Goal: Task Accomplishment & Management: Manage account settings

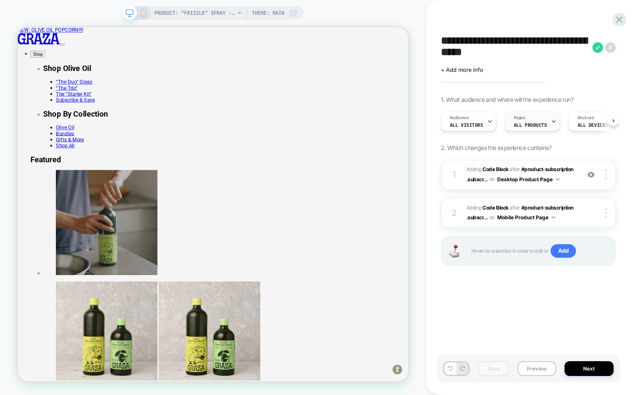
scroll to position [0, 0]
click at [541, 124] on span "ALL PRODUCTS" at bounding box center [529, 125] width 33 height 6
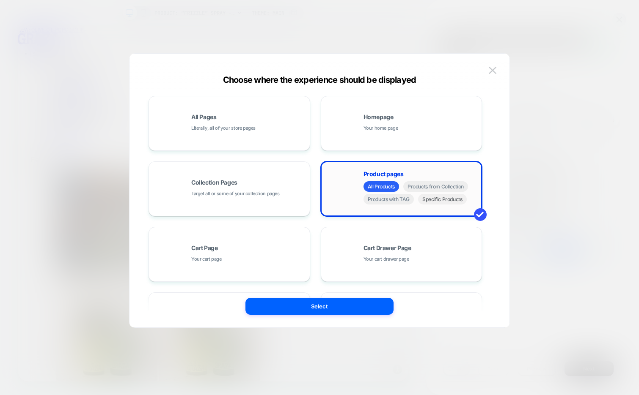
click at [433, 200] on span "Specific Products" at bounding box center [442, 199] width 49 height 11
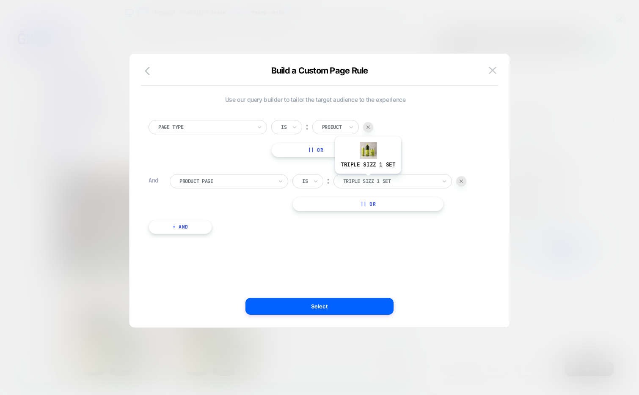
click at [367, 180] on div at bounding box center [389, 182] width 93 height 8
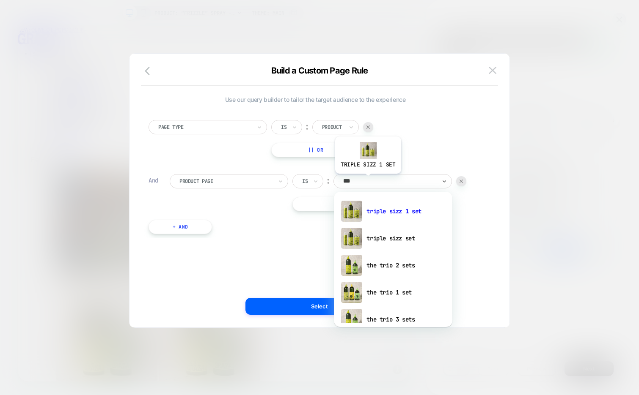
type input "****"
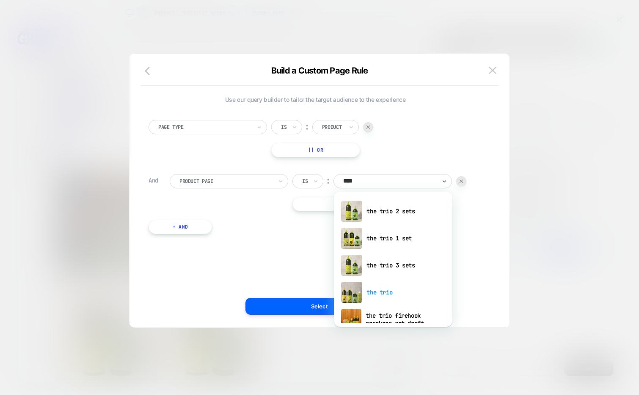
click at [395, 295] on div "the trio" at bounding box center [393, 292] width 110 height 27
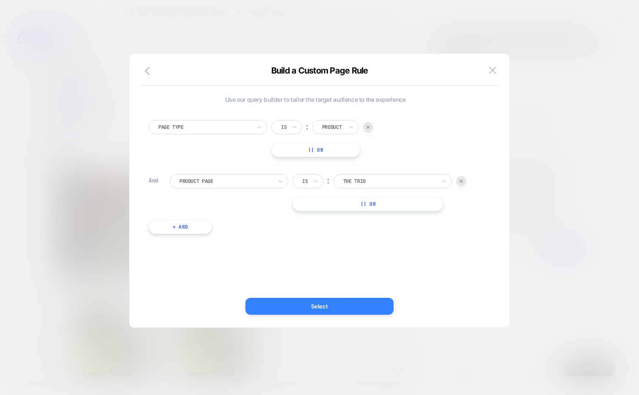
click at [338, 302] on button "Select" at bounding box center [319, 306] width 148 height 17
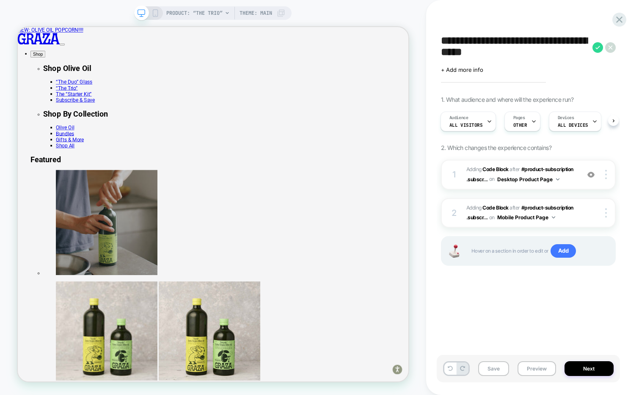
scroll to position [0, 1]
click at [464, 70] on span "+ Add more info" at bounding box center [462, 69] width 42 height 7
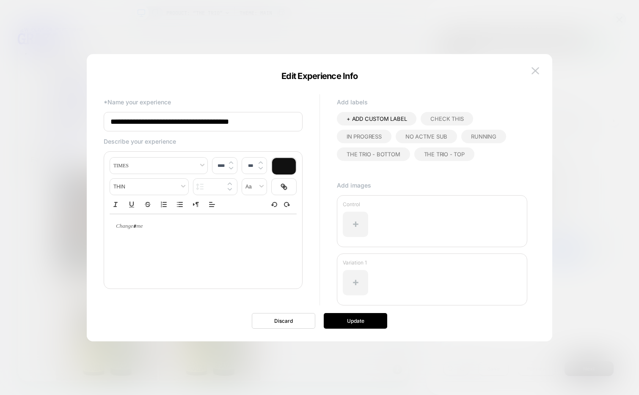
click at [428, 156] on span "The Trio - Top" at bounding box center [444, 154] width 41 height 7
click at [391, 160] on div "+ ADD CUSTOM LABEL CHECK THIS IN PROGRESS NO ACTIVE SUB RUNNING The Trio - Bott…" at bounding box center [432, 143] width 190 height 63
click at [391, 154] on span "The Trio - Bottom" at bounding box center [373, 154] width 54 height 7
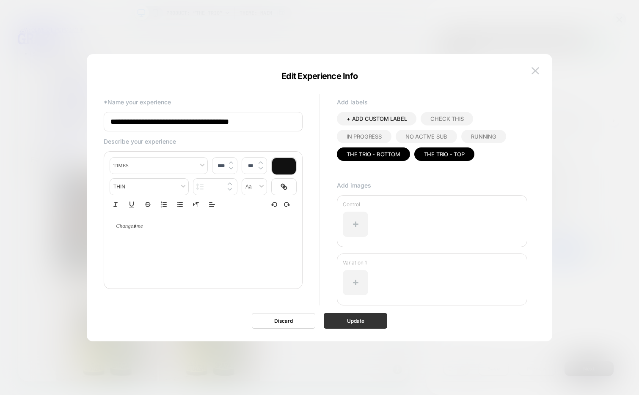
click at [355, 321] on button "Update" at bounding box center [355, 321] width 63 height 16
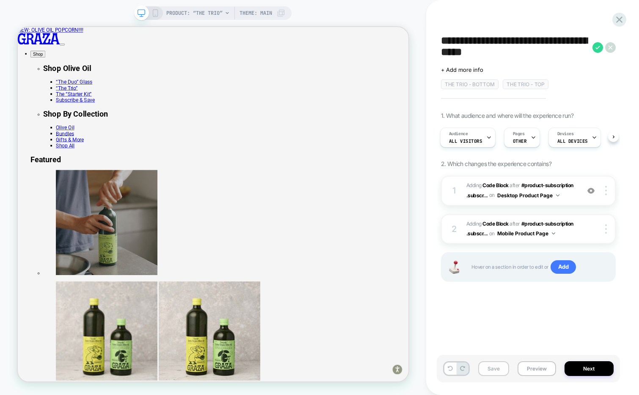
click at [490, 373] on button "Save" at bounding box center [493, 369] width 31 height 15
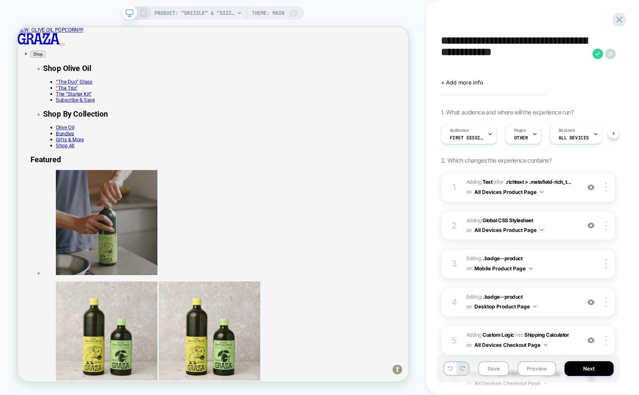
scroll to position [0, 0]
click at [465, 51] on textarea "**********" at bounding box center [514, 54] width 147 height 38
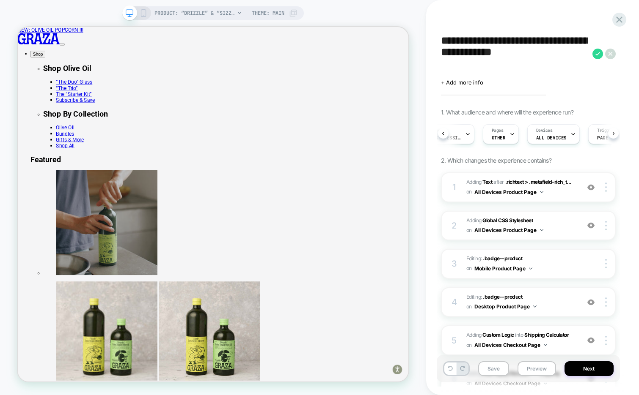
scroll to position [0, 23]
click at [529, 364] on button "Preview" at bounding box center [536, 369] width 38 height 15
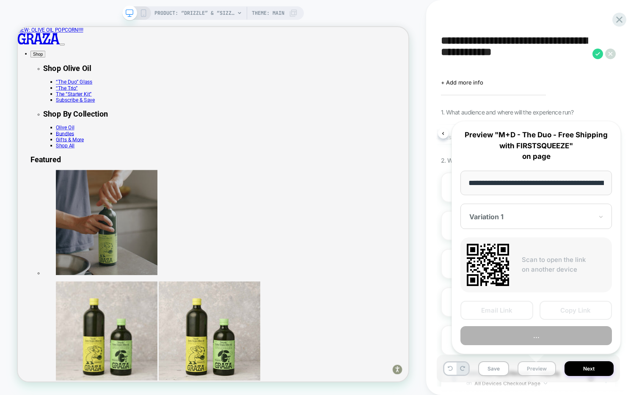
scroll to position [0, 71]
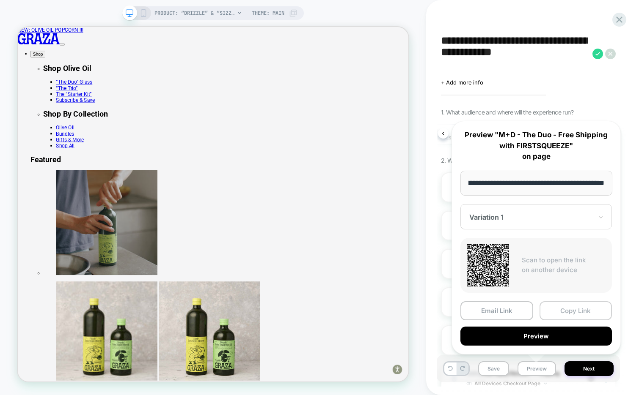
click at [569, 311] on button "Copy Link" at bounding box center [575, 311] width 73 height 19
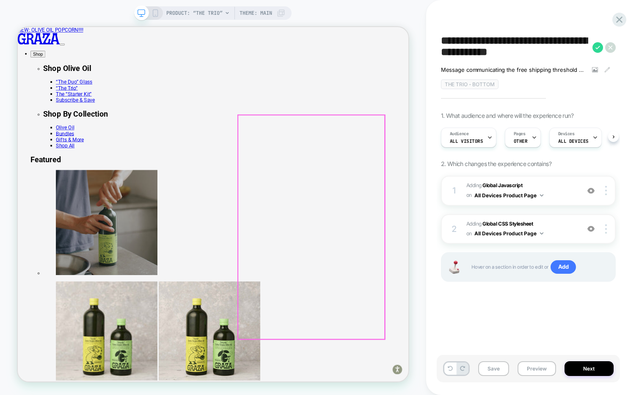
scroll to position [0, 0]
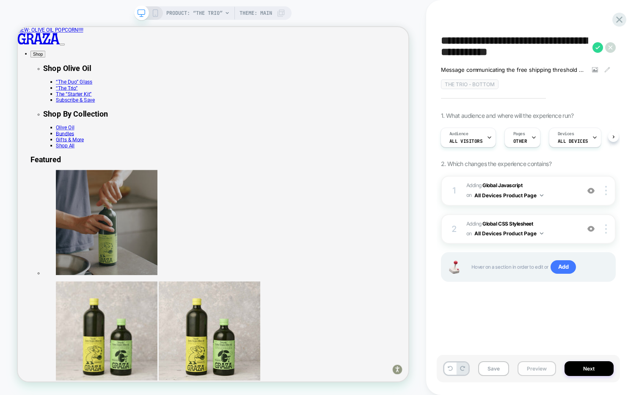
click at [529, 373] on button "Preview" at bounding box center [536, 369] width 38 height 15
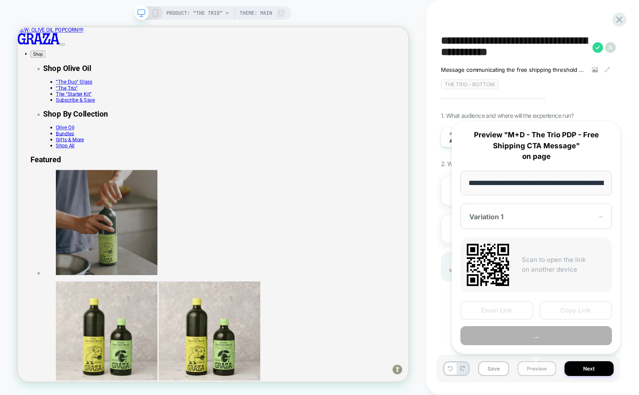
scroll to position [0, 62]
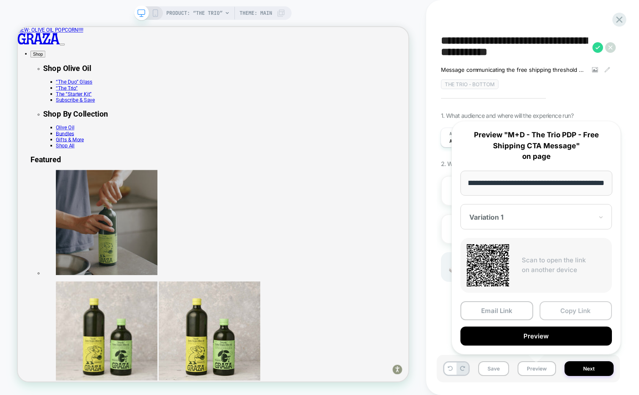
click at [569, 309] on button "Copy Link" at bounding box center [575, 311] width 73 height 19
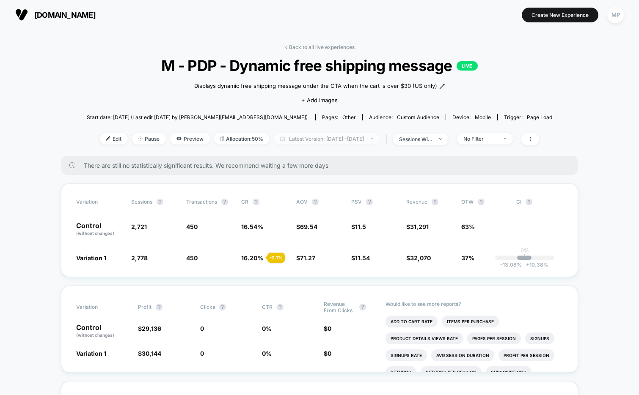
click at [336, 141] on span "Latest Version: [DATE] - [DATE]" at bounding box center [327, 138] width 106 height 11
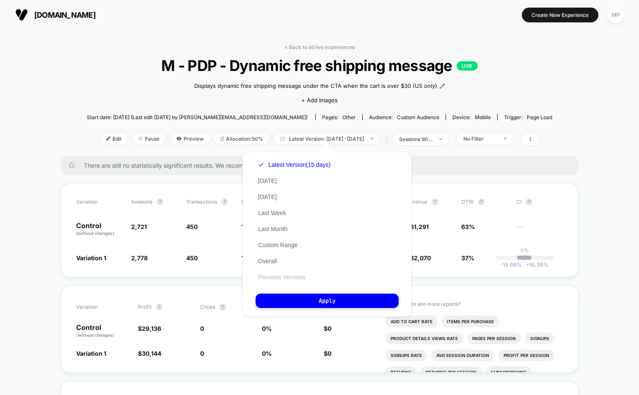
click at [272, 274] on button "Previous Versions" at bounding box center [281, 278] width 52 height 8
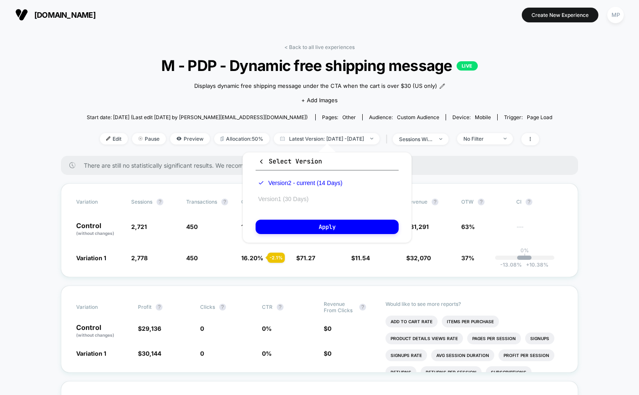
click at [293, 200] on button "Version 1 (30 Days)" at bounding box center [282, 199] width 55 height 8
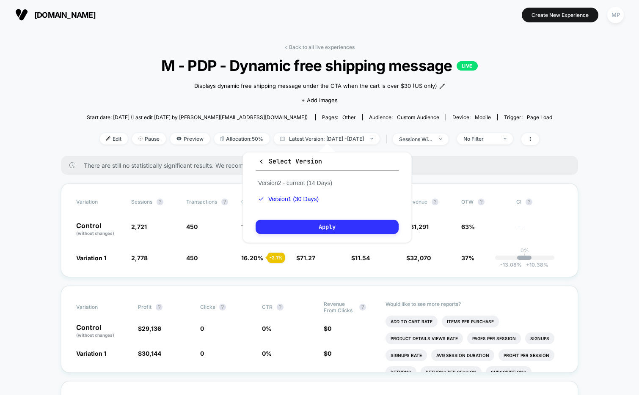
click at [287, 231] on button "Apply" at bounding box center [326, 227] width 143 height 14
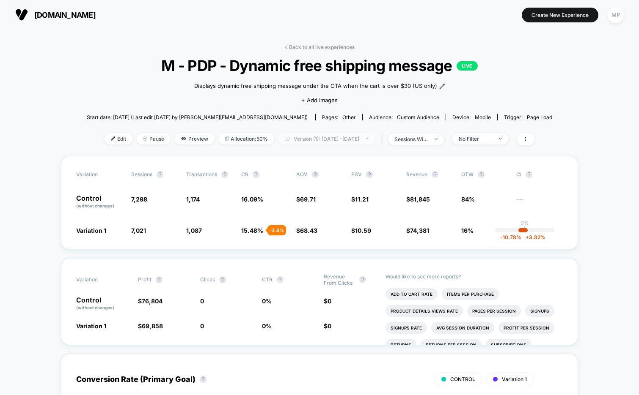
click at [318, 140] on span "Version (1): Aug 6, 2025 - Sep 4, 2025" at bounding box center [326, 138] width 96 height 11
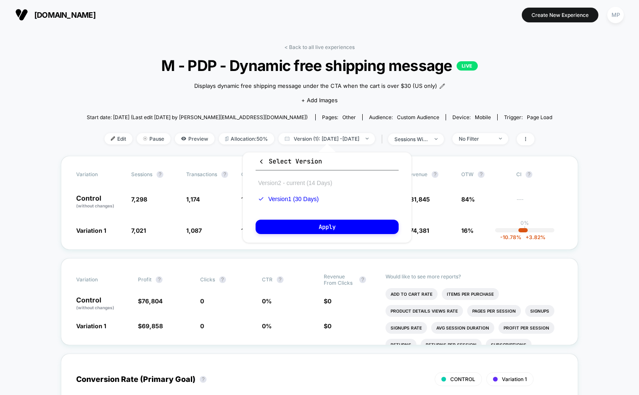
click at [287, 184] on button "Version 2 - current (14 Days)" at bounding box center [294, 183] width 79 height 8
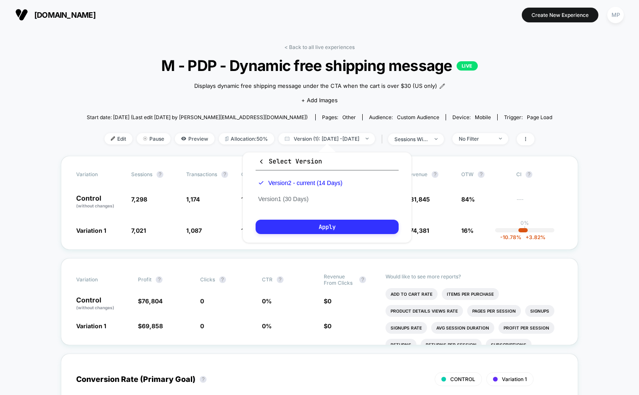
click at [284, 232] on button "Apply" at bounding box center [326, 227] width 143 height 14
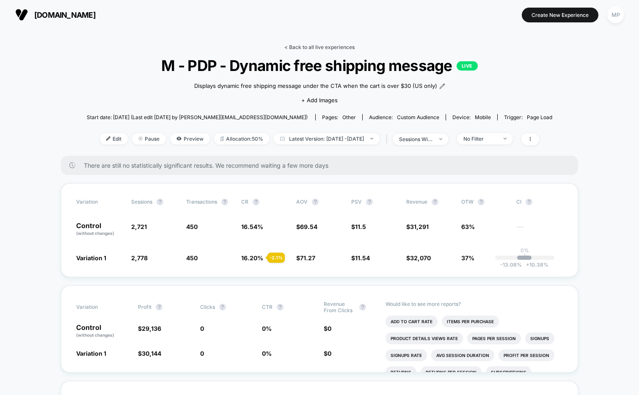
click at [316, 48] on link "< Back to all live experiences" at bounding box center [319, 47] width 70 height 6
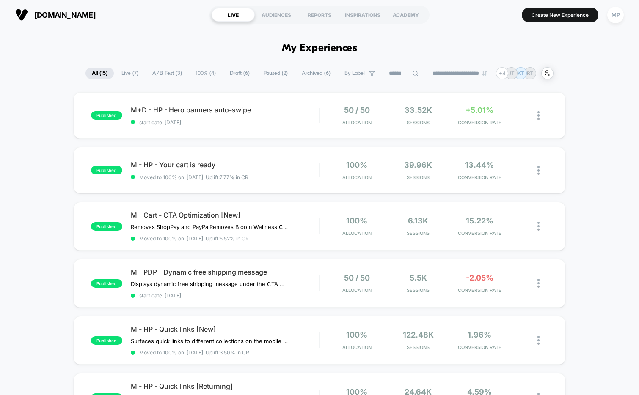
click at [164, 74] on span "A/B Test ( 3 )" at bounding box center [167, 73] width 42 height 11
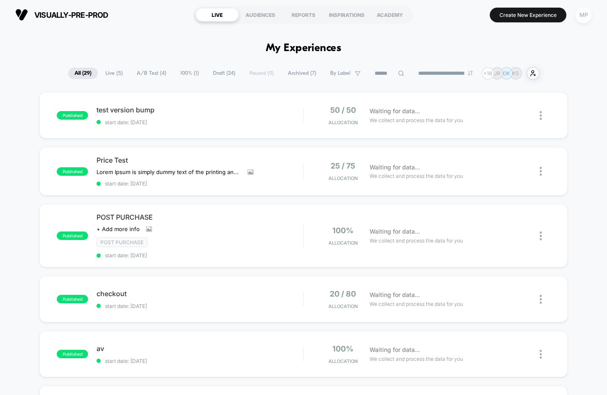
click at [582, 12] on div "MP" at bounding box center [583, 15] width 16 height 16
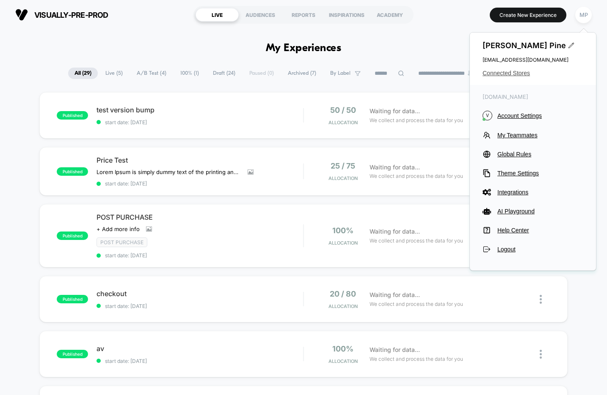
click at [495, 72] on span "Connected Stores" at bounding box center [532, 73] width 101 height 7
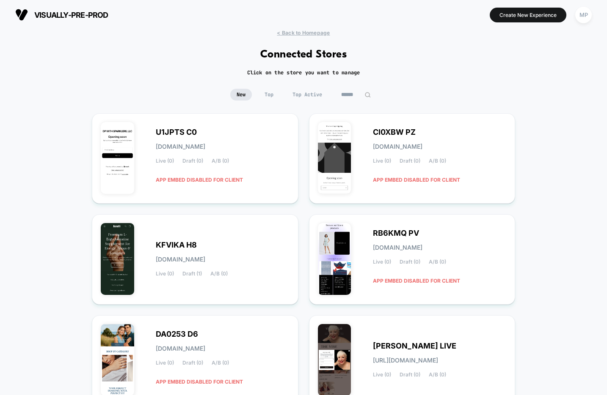
click at [347, 92] on input at bounding box center [356, 95] width 42 height 12
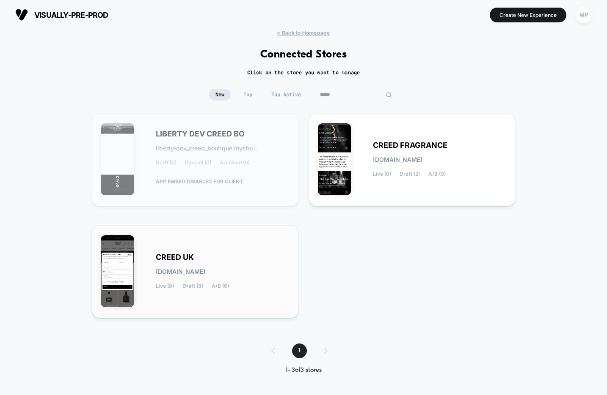
type input "*****"
click at [238, 234] on div "CREED UK creed-uk.myshopify.com Live (8) Draft (8) A/B (6)" at bounding box center [195, 271] width 189 height 75
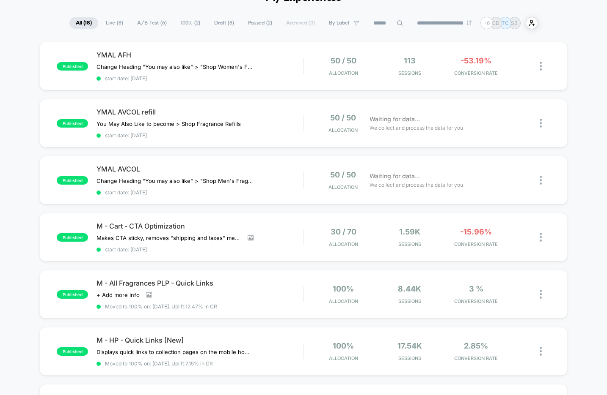
scroll to position [55, 0]
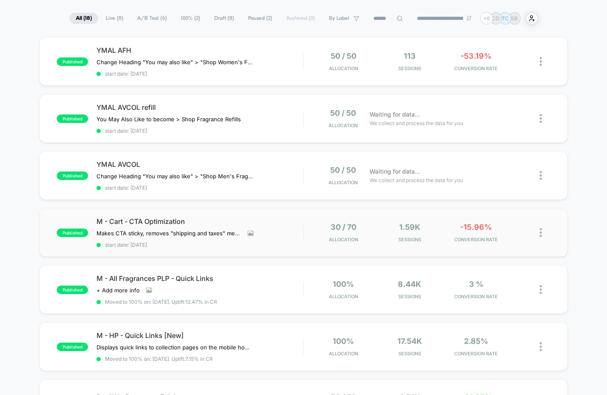
click at [236, 248] on div "published M - Cart - CTA Optimization Makes CTA sticky, removes "shipping and t…" at bounding box center [303, 233] width 528 height 49
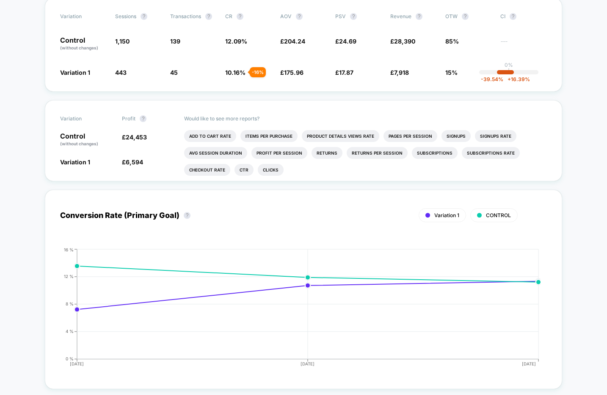
scroll to position [222, 0]
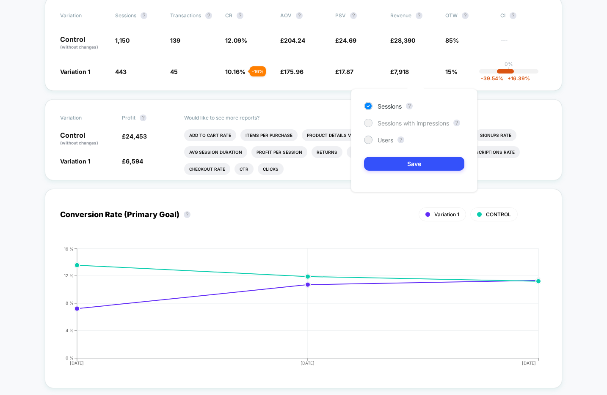
click at [395, 123] on span "Sessions with impressions" at bounding box center [412, 123] width 71 height 7
click at [379, 165] on button "Save" at bounding box center [414, 164] width 100 height 14
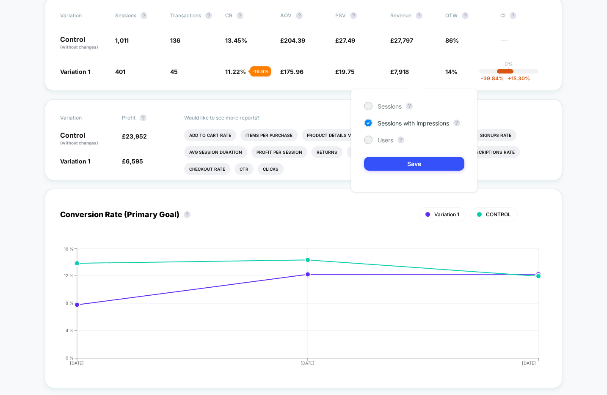
click at [386, 145] on div "Sessions ? Sessions with impressions ? Users ? Save" at bounding box center [414, 141] width 126 height 104
click at [384, 105] on span "Sessions" at bounding box center [389, 106] width 24 height 7
click at [379, 167] on button "Save" at bounding box center [414, 164] width 100 height 14
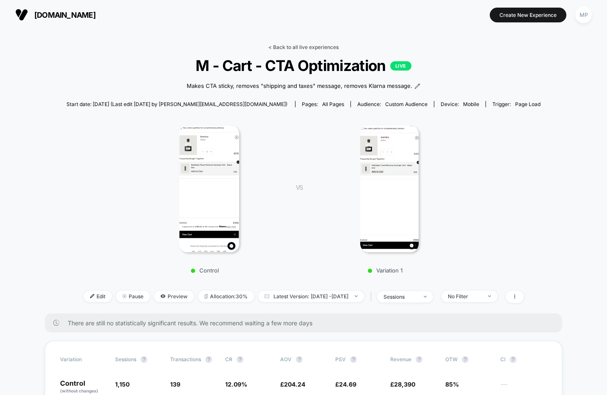
click at [296, 45] on link "< Back to all live experiences" at bounding box center [303, 47] width 70 height 6
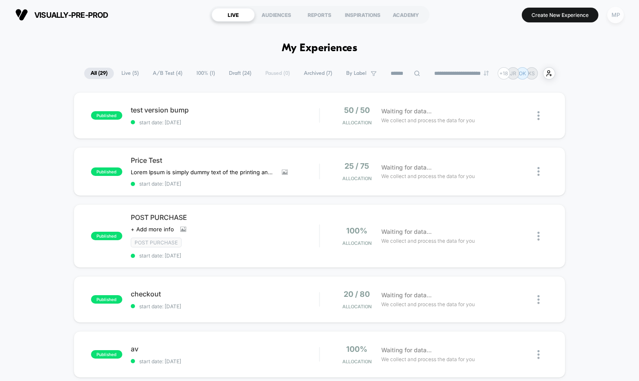
click at [612, 20] on div "MP" at bounding box center [615, 15] width 16 height 16
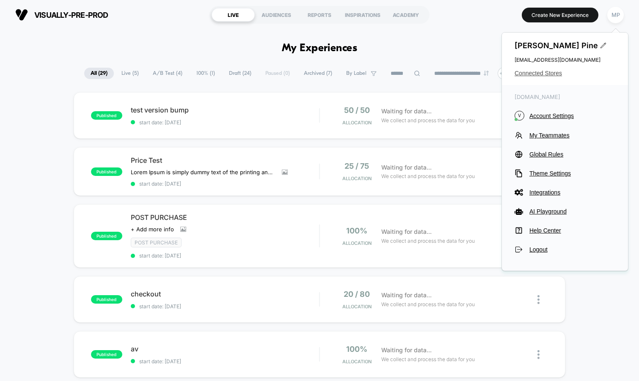
click at [546, 73] on span "Connected Stores" at bounding box center [564, 73] width 101 height 7
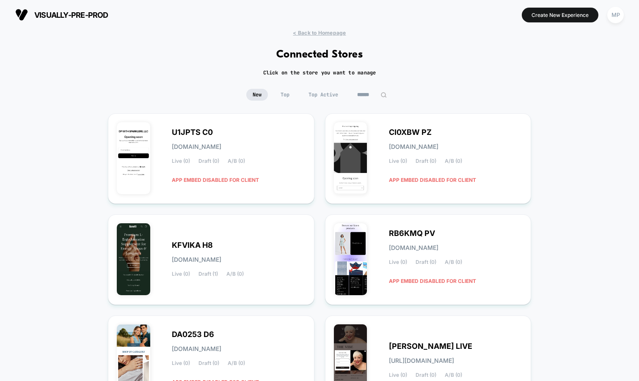
click at [370, 91] on input at bounding box center [372, 95] width 42 height 12
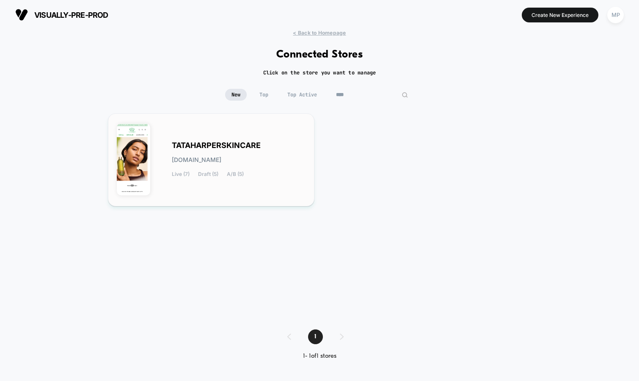
type input "****"
click at [259, 139] on div "TATAHARPERSKINCARE [DOMAIN_NAME] Live (7) Draft (5) A/B (5)" at bounding box center [211, 159] width 189 height 75
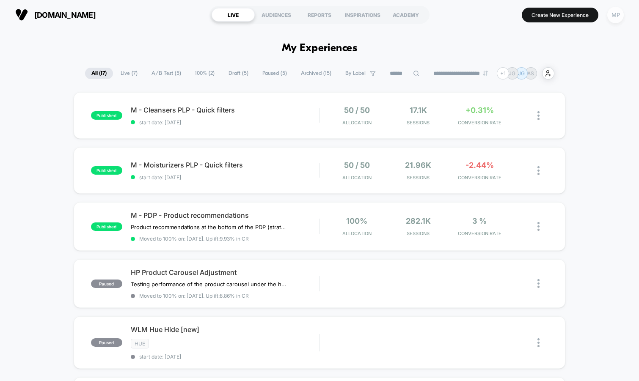
click at [615, 18] on div "MP" at bounding box center [615, 15] width 16 height 16
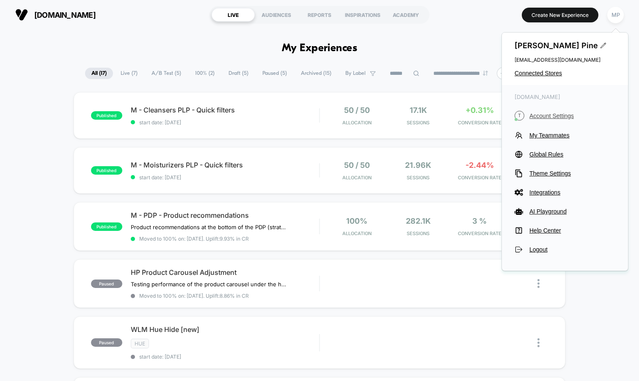
click at [547, 116] on span "Account Settings" at bounding box center [572, 116] width 86 height 7
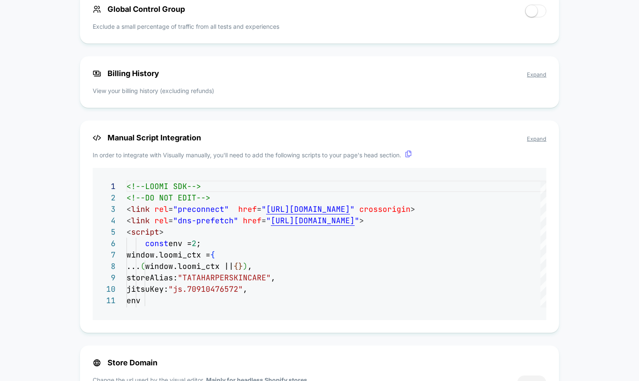
scroll to position [670, 0]
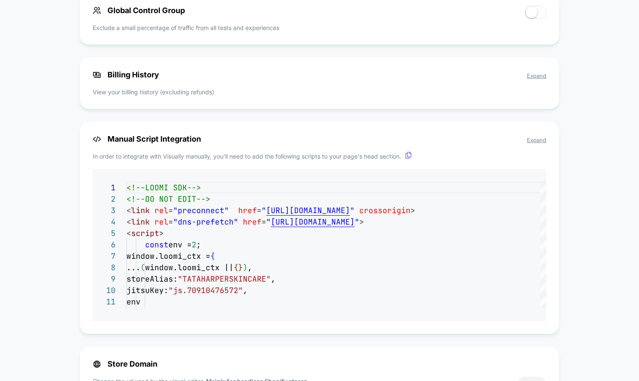
click at [539, 79] on span "Expand" at bounding box center [536, 75] width 19 height 7
